Goal: Find contact information: Find contact information

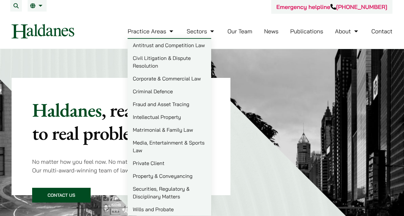
click at [202, 33] on link "Sectors" at bounding box center [201, 31] width 29 height 7
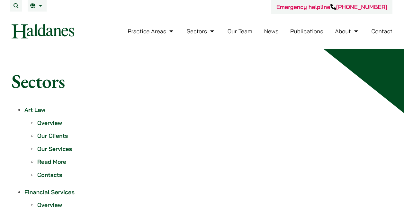
click at [245, 37] on li "Our Team" at bounding box center [239, 31] width 25 height 14
click at [200, 32] on link "Sectors" at bounding box center [201, 31] width 29 height 7
click at [155, 34] on link "Practice Areas" at bounding box center [150, 31] width 47 height 7
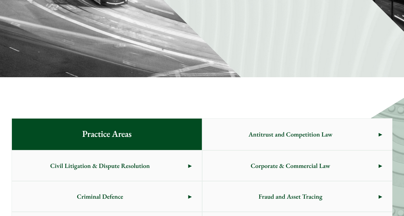
scroll to position [242, 0]
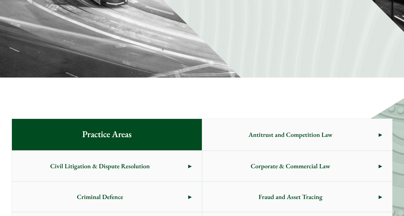
click at [161, 166] on span "Civil Litigation & Dispute Resolution" at bounding box center [100, 166] width 176 height 30
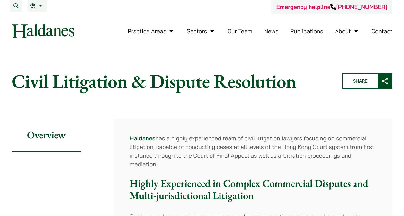
click at [346, 33] on link "About" at bounding box center [347, 31] width 24 height 7
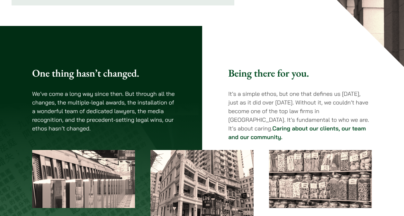
scroll to position [14, 0]
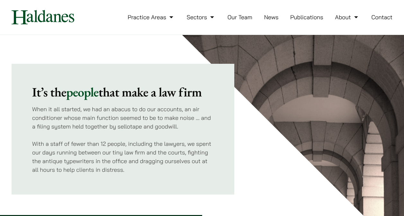
click at [383, 19] on link "Contact" at bounding box center [381, 16] width 21 height 7
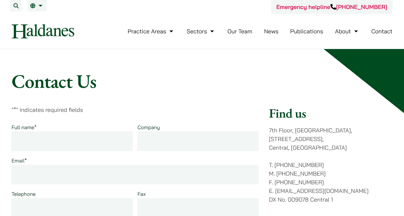
click at [235, 30] on link "Our Team" at bounding box center [239, 31] width 25 height 7
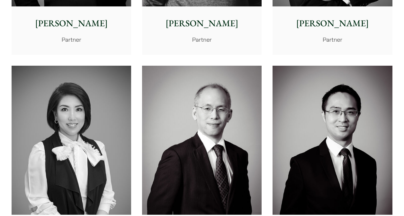
scroll to position [564, 0]
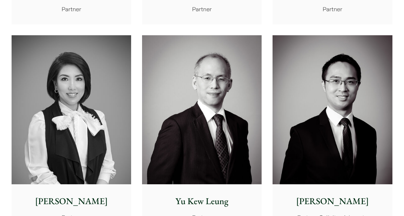
click at [364, 138] on img at bounding box center [331, 109] width 119 height 149
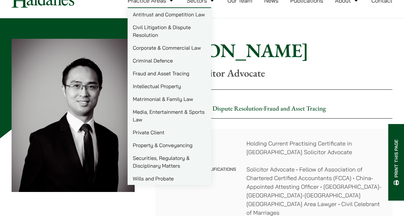
scroll to position [12, 0]
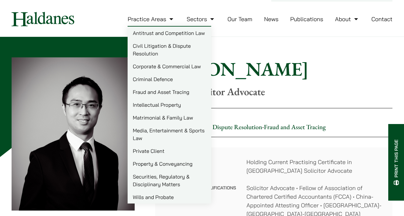
click at [350, 19] on link "About" at bounding box center [347, 18] width 24 height 7
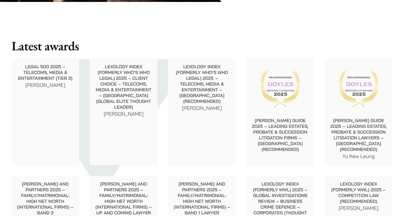
scroll to position [657, 0]
